Goal: Navigation & Orientation: Find specific page/section

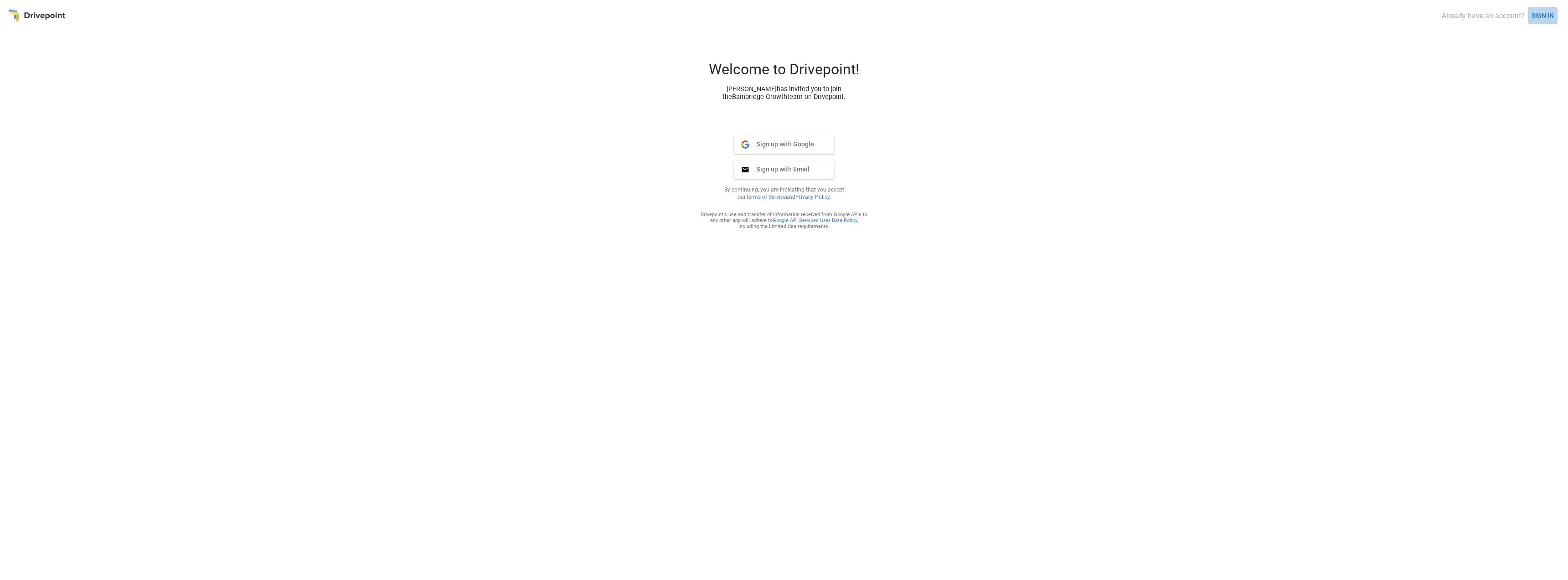
click at [1540, 16] on button "SIGN IN" at bounding box center [1543, 16] width 30 height 17
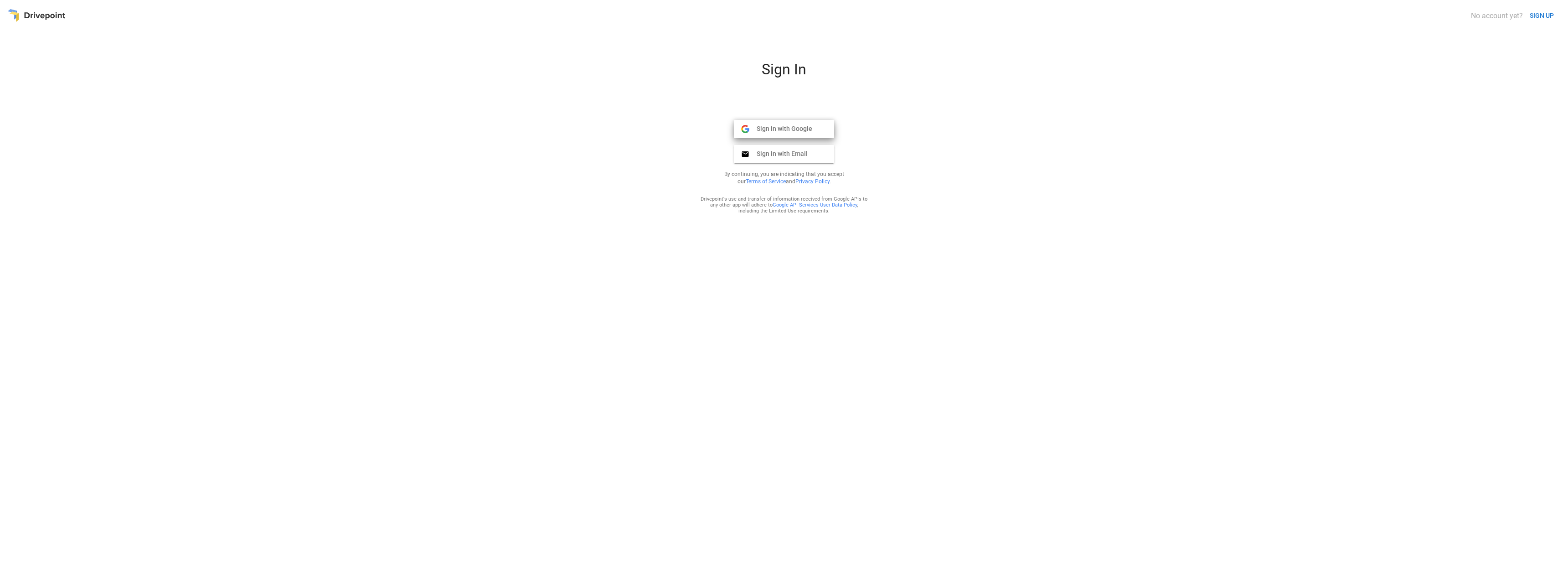
click at [783, 128] on span "Sign in with Google" at bounding box center [780, 129] width 63 height 9
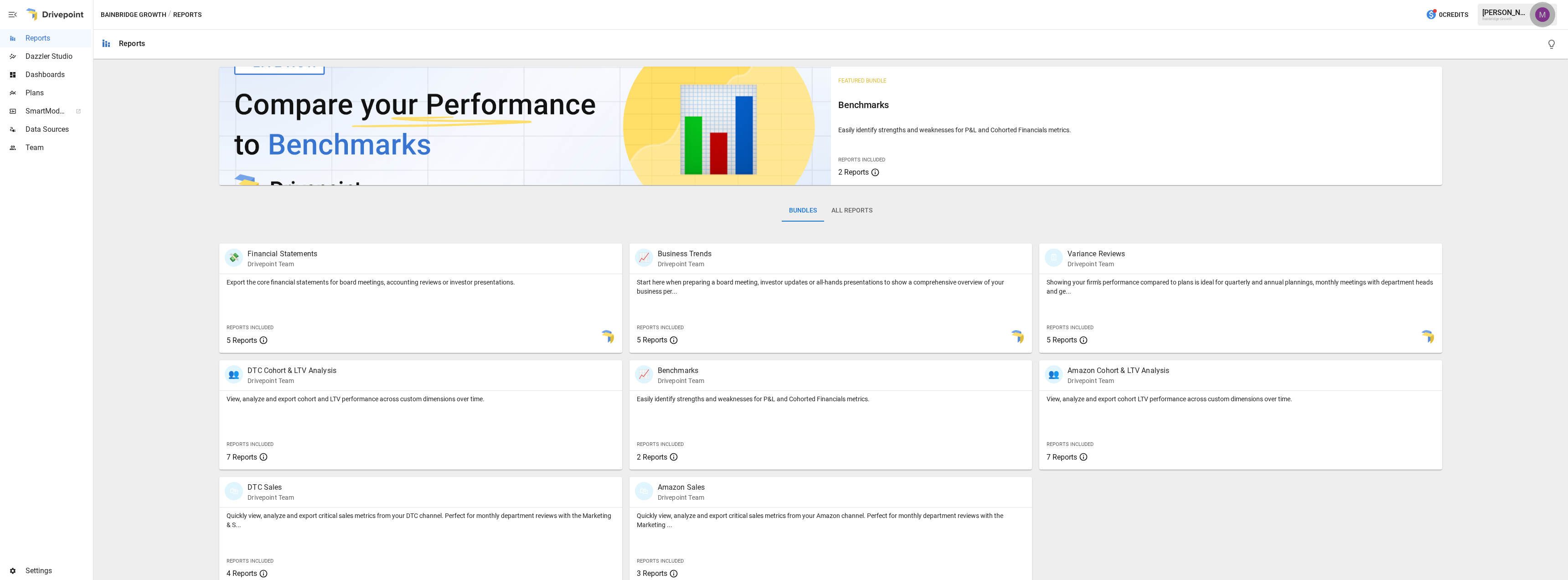
click at [1546, 14] on img "Umer Muhammed" at bounding box center [1542, 14] width 14 height 14
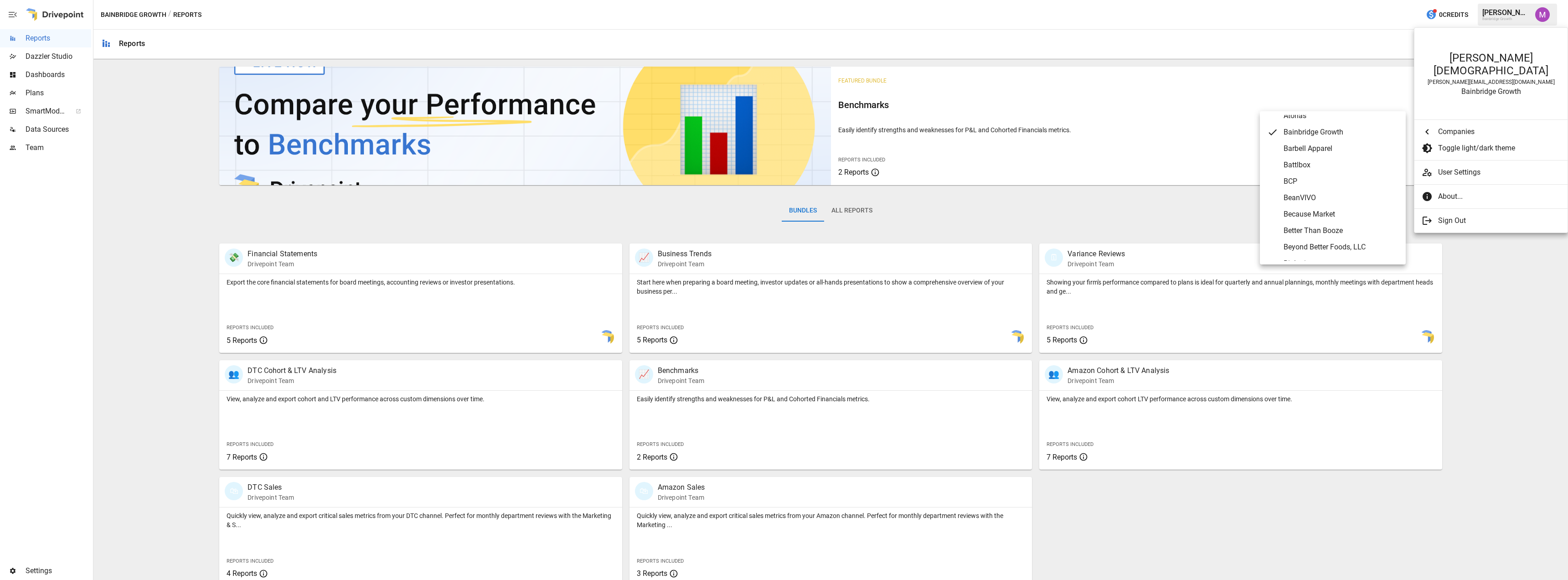
scroll to position [288, 0]
click at [1310, 215] on span "Because Market" at bounding box center [1341, 212] width 115 height 11
